Goal: Complete application form

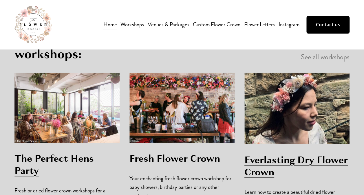
scroll to position [316, 0]
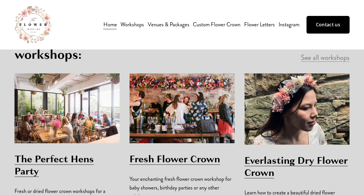
click at [47, 152] on link "The Perfect Hens Party" at bounding box center [53, 165] width 79 height 26
click at [172, 25] on link "Venues & Packages" at bounding box center [169, 25] width 42 height 10
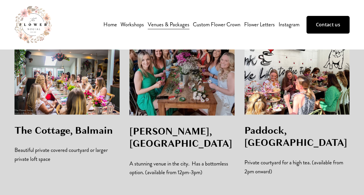
scroll to position [389, 0]
click at [331, 18] on link "Contact us" at bounding box center [327, 24] width 43 height 17
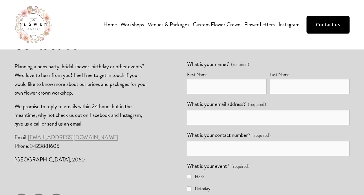
scroll to position [116, 0]
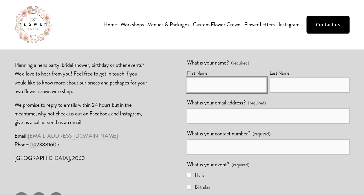
click at [211, 89] on input "First Name" at bounding box center [227, 85] width 80 height 15
type input "Abby"
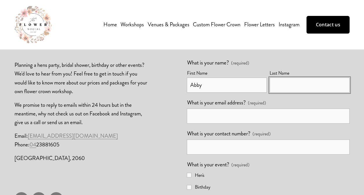
click at [271, 89] on input "Last Name" at bounding box center [309, 85] width 80 height 15
type input "[PERSON_NAME]"
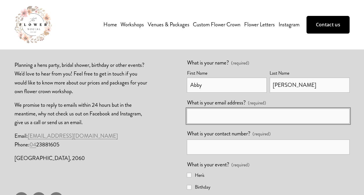
click at [216, 119] on input "What is your email address? (required)" at bounding box center [268, 116] width 162 height 15
type input "[EMAIL_ADDRESS][DOMAIN_NAME]"
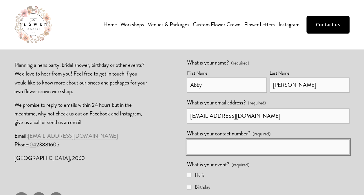
type input "0415205738"
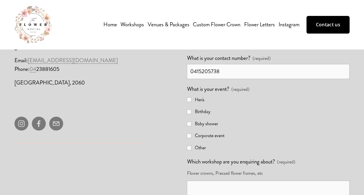
scroll to position [193, 0]
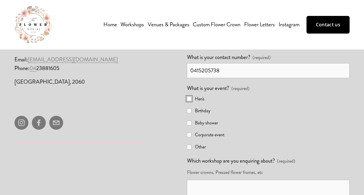
click at [189, 98] on input "Hen's" at bounding box center [189, 98] width 5 height 5
checkbox input "true"
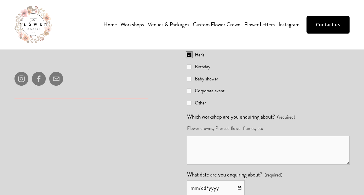
scroll to position [241, 0]
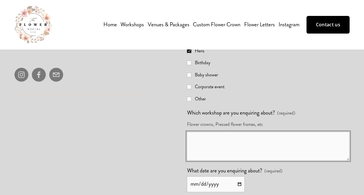
click at [210, 149] on textarea "Which workshop are you enquiring about? (required)" at bounding box center [268, 146] width 162 height 29
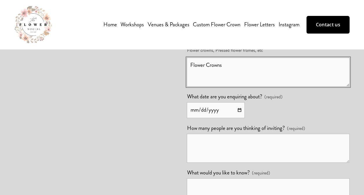
scroll to position [315, 0]
type textarea "Flower Crowns"
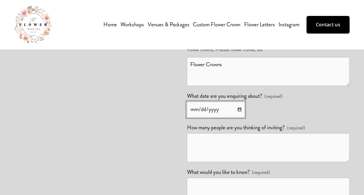
click at [236, 107] on input "What date are you enquiring about? (required)" at bounding box center [216, 110] width 58 height 16
type input "[DATE]"
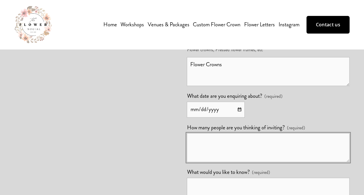
click at [208, 145] on textarea "How many people are you thinking of inviting? (required)" at bounding box center [268, 147] width 162 height 29
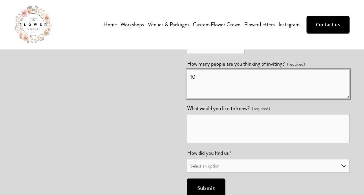
scroll to position [379, 0]
type textarea "10"
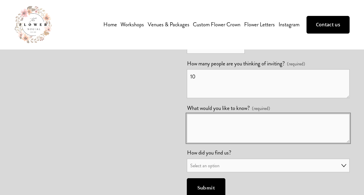
click at [242, 126] on textarea "What would you like to know? (required)" at bounding box center [268, 128] width 162 height 29
type textarea "H"
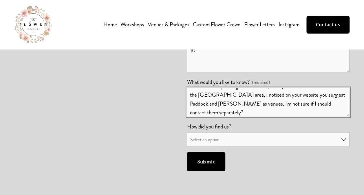
scroll to position [406, 0]
type textarea "I am looking to arrange my sister's hen party and would love to do a flower cro…"
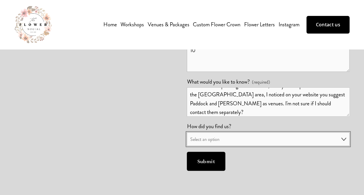
click at [220, 141] on select "Select an option Word of mouth Google search Instagram Facebook Ad" at bounding box center [268, 139] width 162 height 14
select select "Google search"
click at [187, 132] on select "Select an option Word of mouth Google search Instagram Facebook Ad" at bounding box center [268, 139] width 162 height 14
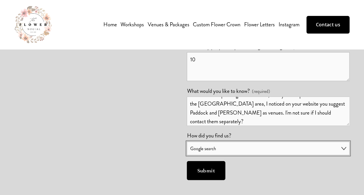
scroll to position [395, 0]
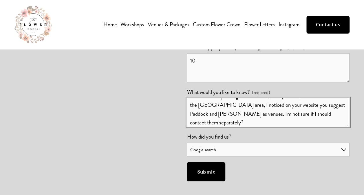
click at [243, 118] on textarea "I am looking to arrange my sister's hen party and would love to do a flower cro…" at bounding box center [268, 112] width 162 height 29
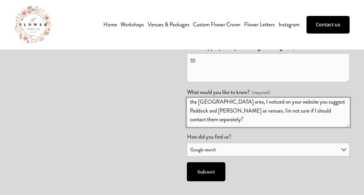
click at [234, 123] on textarea "I am looking to arrange my sister's hen party and would love to do a flower cro…" at bounding box center [268, 112] width 162 height 29
type textarea "I am looking to arrange my sister's hen party and would love to do a flower cro…"
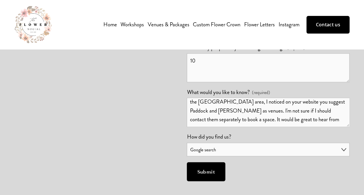
click at [209, 166] on button "Submit Submit" at bounding box center [206, 171] width 38 height 19
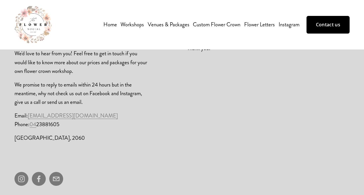
scroll to position [80, 0]
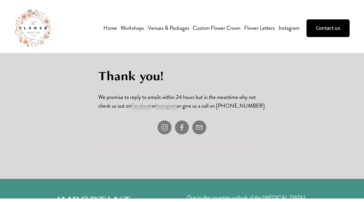
scroll to position [92, 0]
